Goal: Task Accomplishment & Management: Find specific page/section

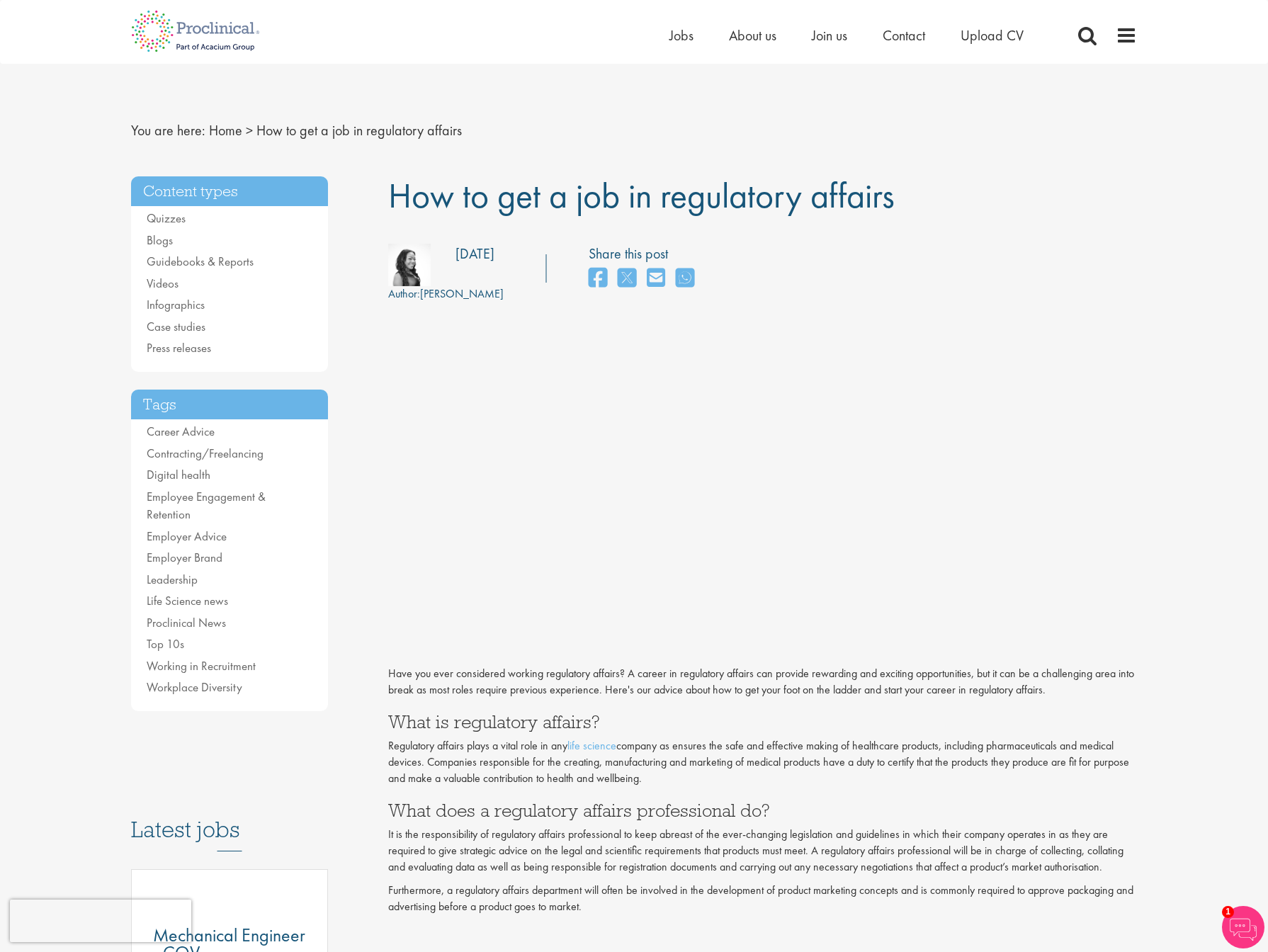
scroll to position [1, 0]
click at [889, 198] on span "How to get a job in regulatory affairs" at bounding box center [641, 194] width 506 height 45
drag, startPoint x: 895, startPoint y: 198, endPoint x: 392, endPoint y: 177, distance: 503.4
click at [392, 177] on span "How to get a job in regulatory affairs" at bounding box center [641, 194] width 506 height 45
copy span "How to get a job in regulatory affairs"
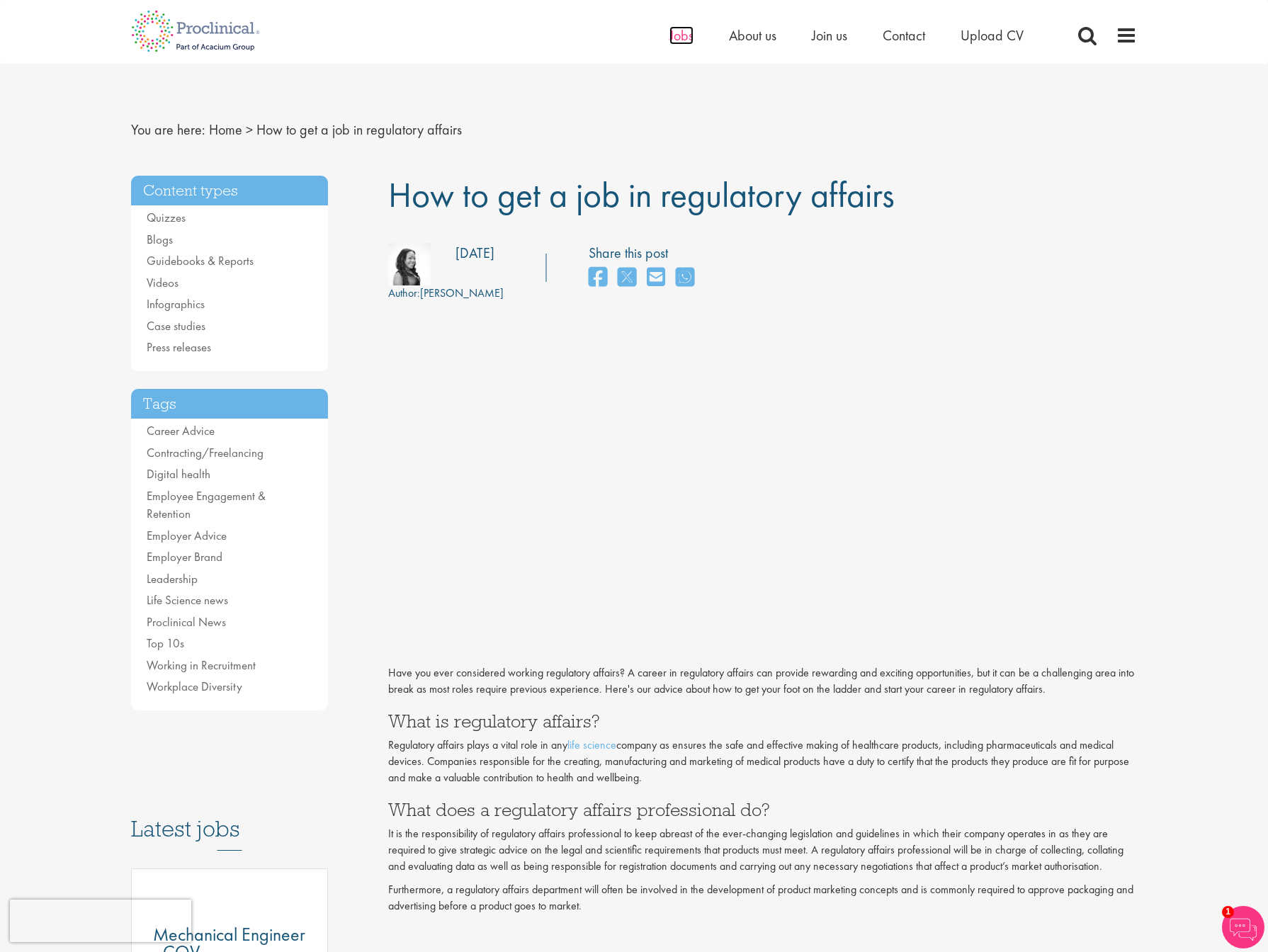
click at [680, 31] on span "Jobs" at bounding box center [681, 35] width 24 height 19
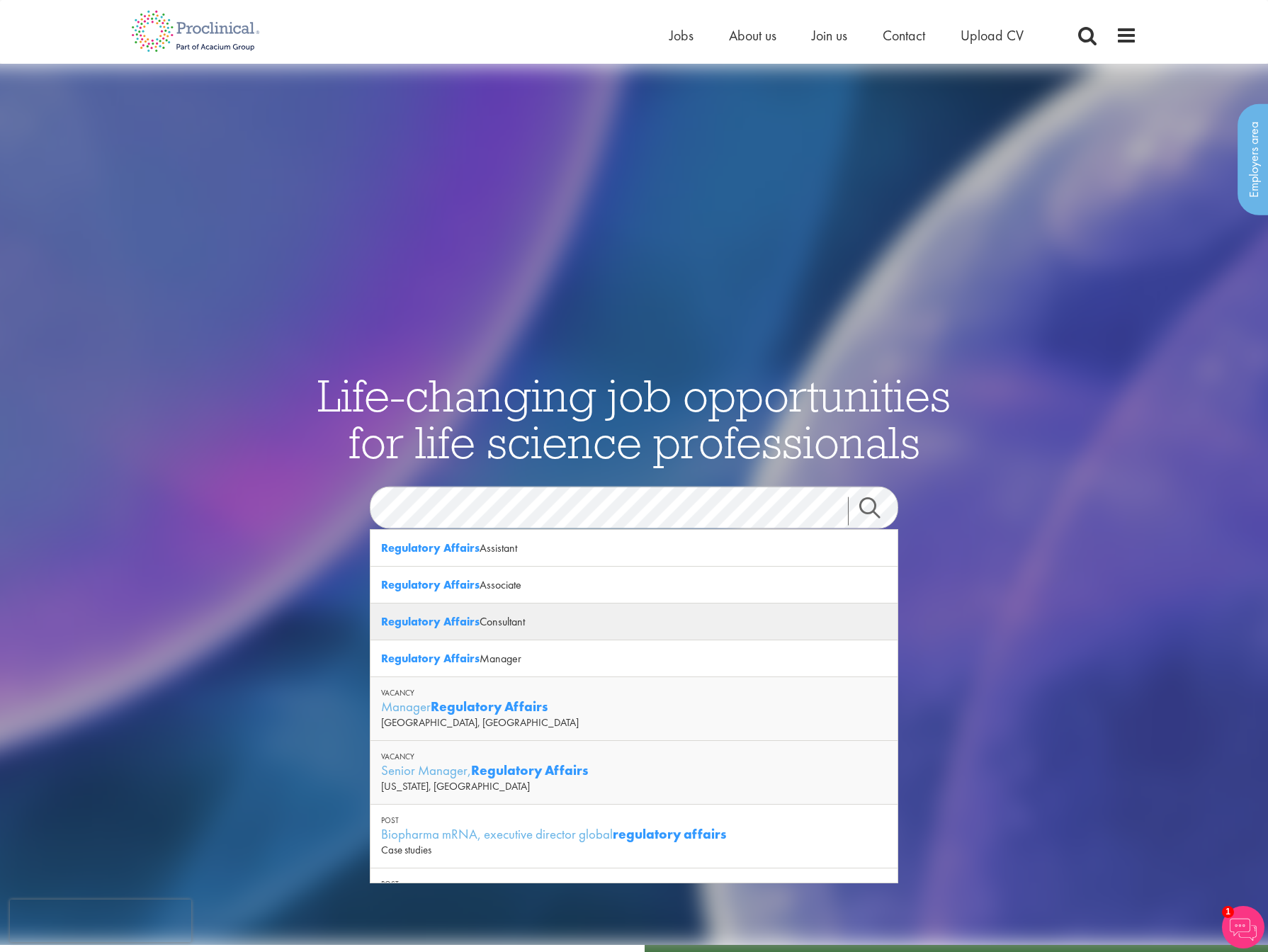
click at [479, 622] on div "Regulatory Affairs Consultant" at bounding box center [634, 621] width 527 height 37
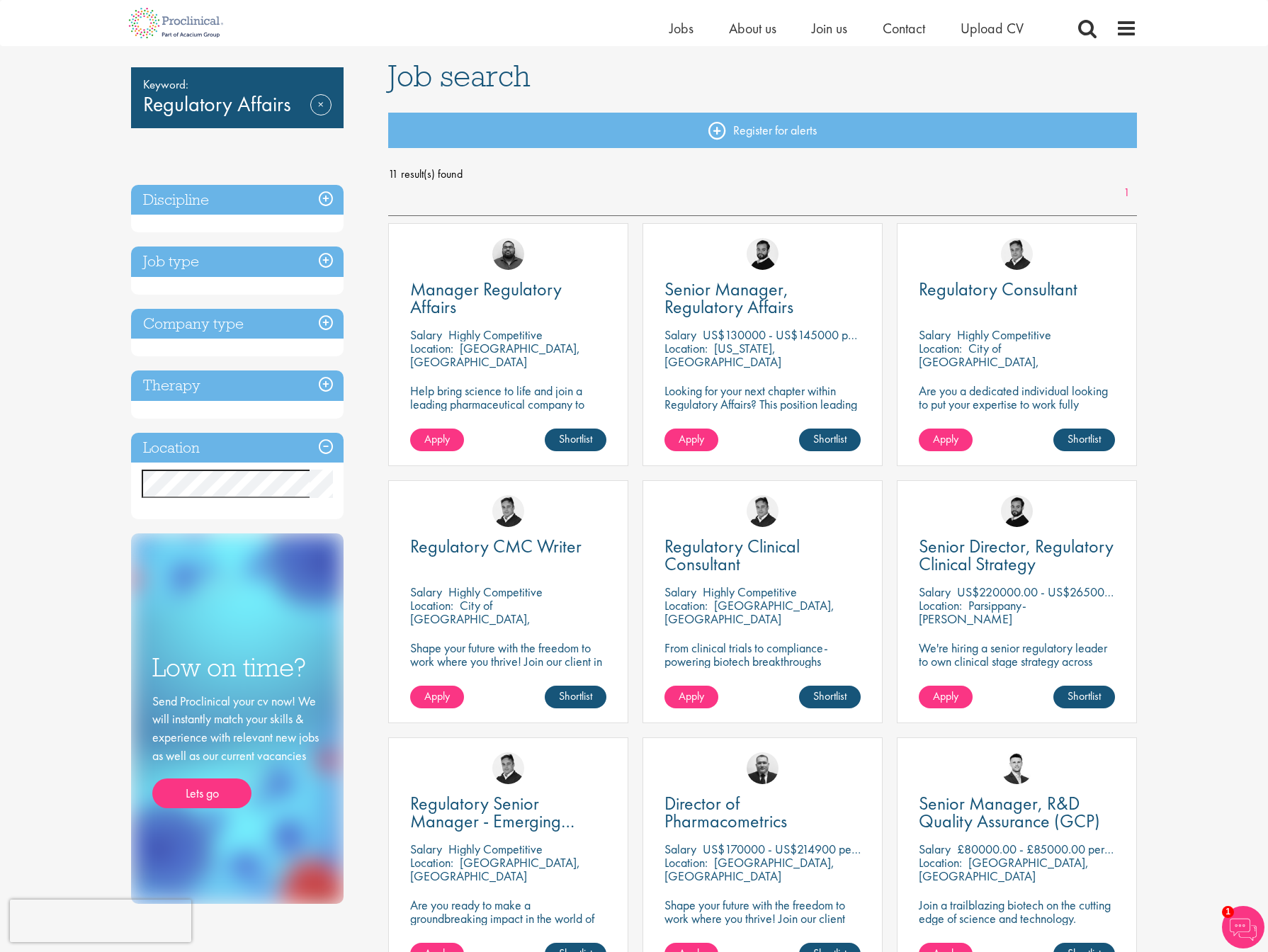
scroll to position [90, 0]
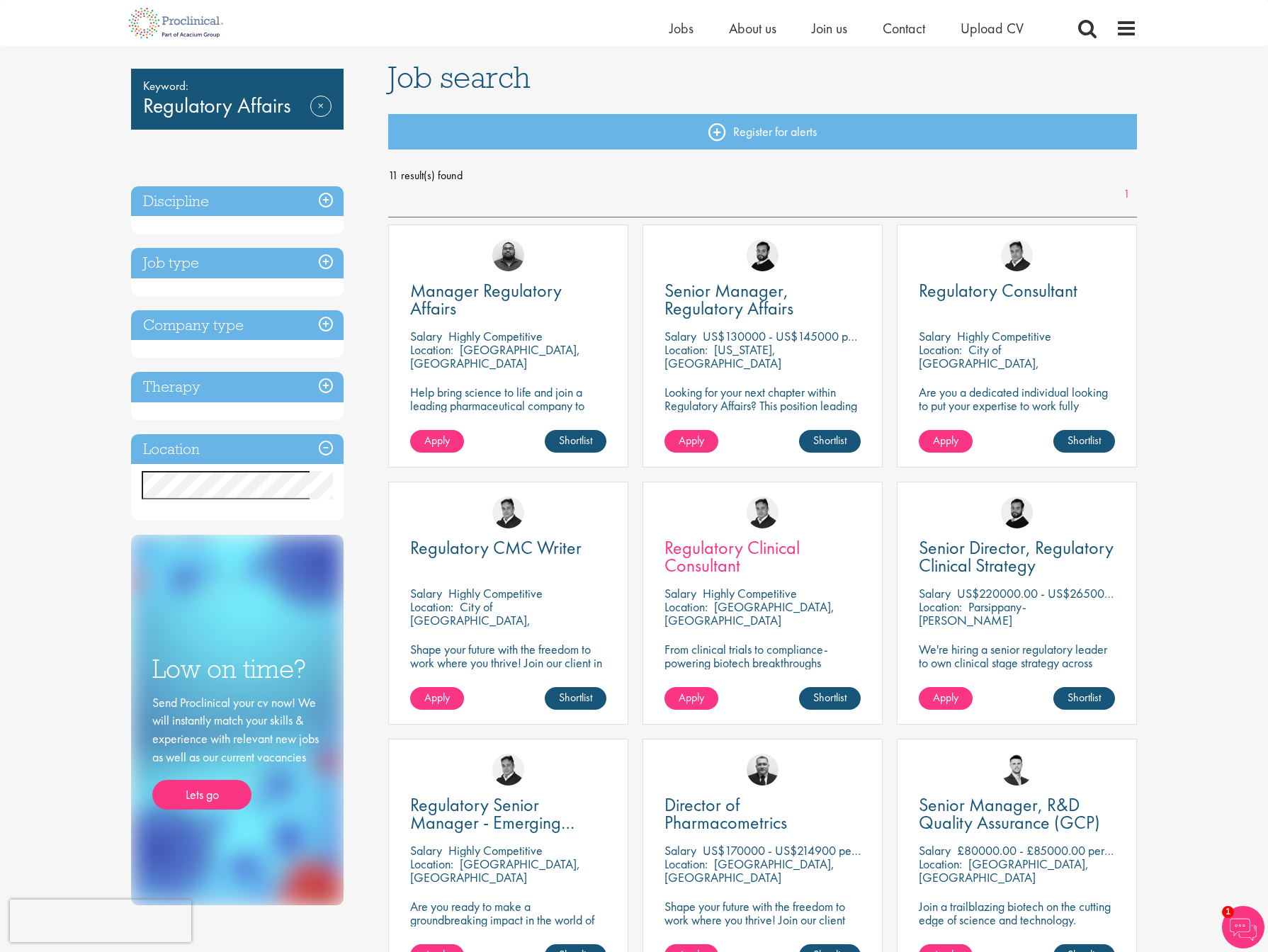
click at [689, 539] on span "Regulatory Clinical Consultant" at bounding box center [732, 556] width 136 height 42
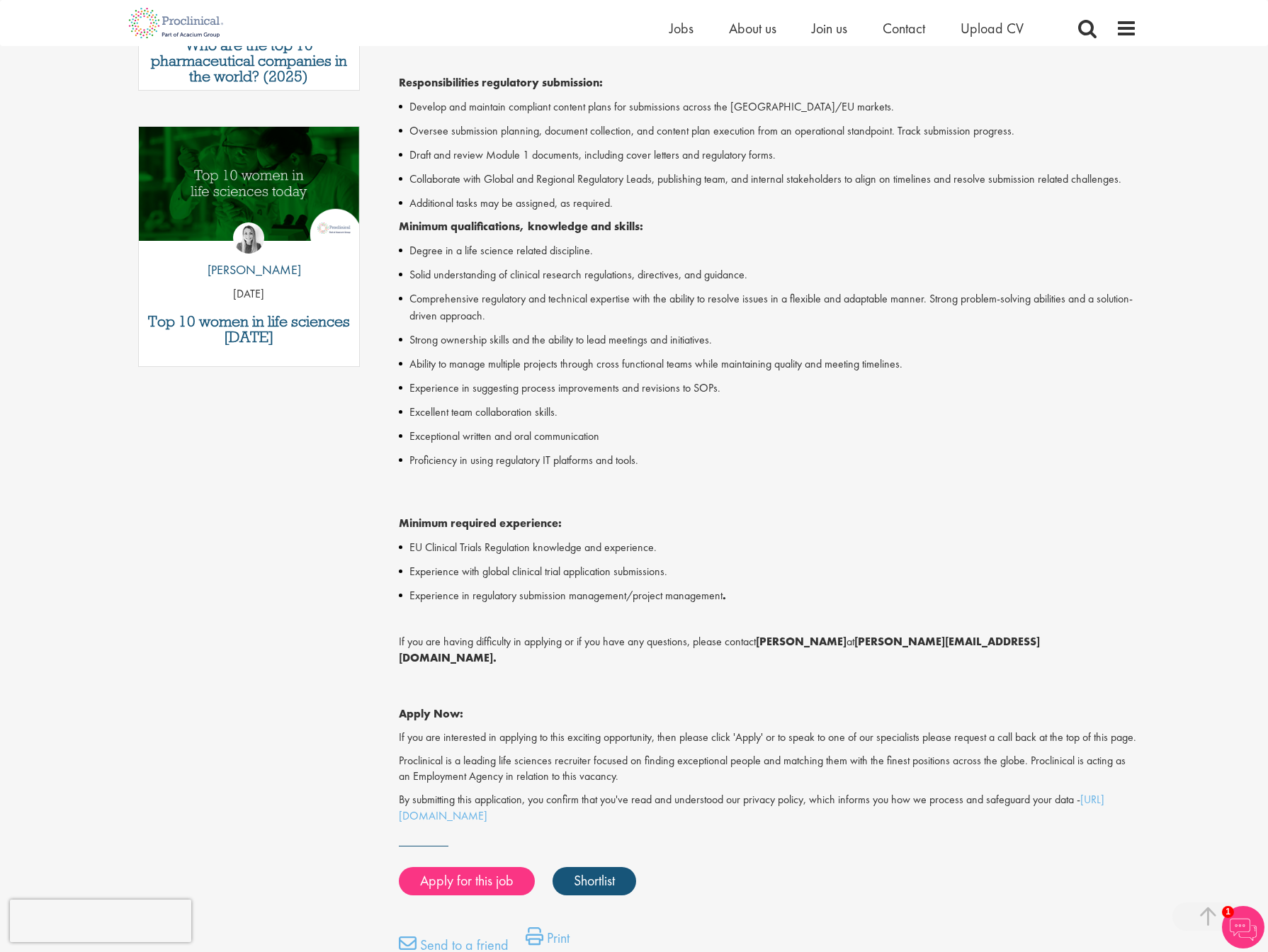
scroll to position [670, 0]
